Goal: Information Seeking & Learning: Stay updated

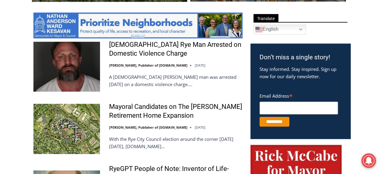
click at [78, 76] on img at bounding box center [66, 67] width 67 height 50
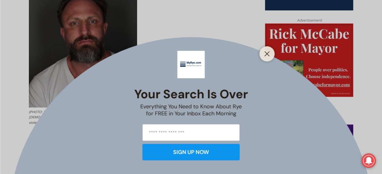
scroll to position [304, 0]
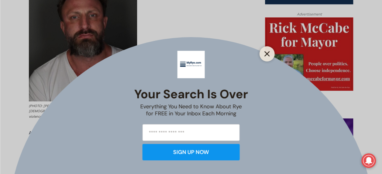
click at [267, 50] on button "Close" at bounding box center [267, 54] width 9 height 9
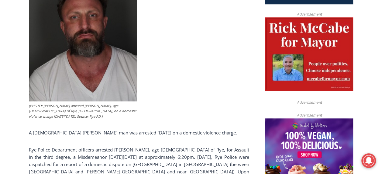
scroll to position [365, 0]
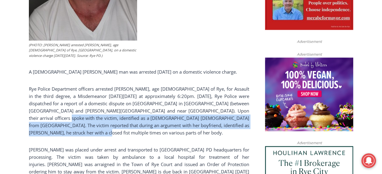
drag, startPoint x: 47, startPoint y: 119, endPoint x: 99, endPoint y: 135, distance: 54.0
click at [99, 135] on p "Rye Police Department officers arrested [PERSON_NAME], age [DEMOGRAPHIC_DATA] o…" at bounding box center [139, 110] width 220 height 51
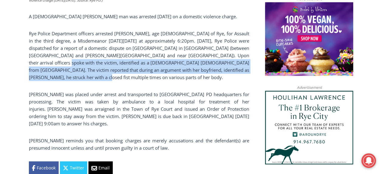
scroll to position [425, 0]
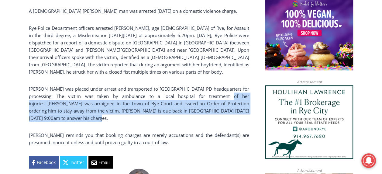
drag, startPoint x: 203, startPoint y: 94, endPoint x: 207, endPoint y: 118, distance: 24.7
click at [207, 118] on p "[PERSON_NAME] was placed under arrest and transported to [GEOGRAPHIC_DATA] PD h…" at bounding box center [139, 103] width 220 height 36
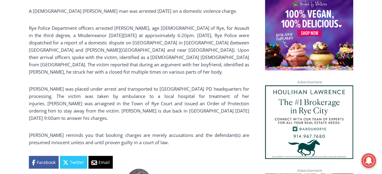
drag, startPoint x: 207, startPoint y: 118, endPoint x: 192, endPoint y: 131, distance: 19.4
click at [192, 131] on div "(PHOTO: [PERSON_NAME] arrested [PERSON_NAME], age [DEMOGRAPHIC_DATA] of Rye, [G…" at bounding box center [139, 5] width 220 height 325
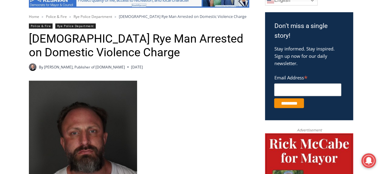
scroll to position [182, 0]
